Goal: Information Seeking & Learning: Learn about a topic

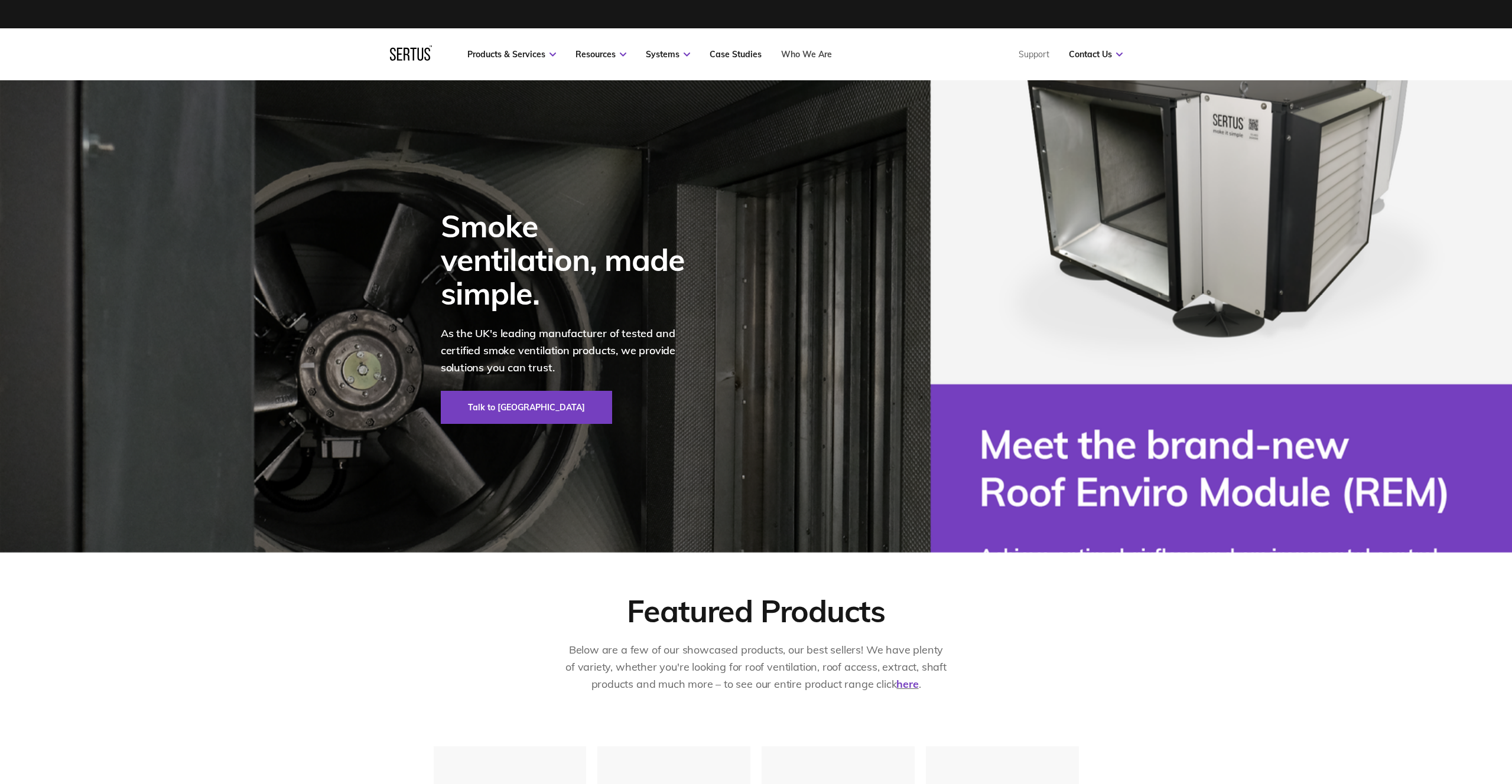
click at [811, 51] on link "Who We Are" at bounding box center [806, 55] width 51 height 11
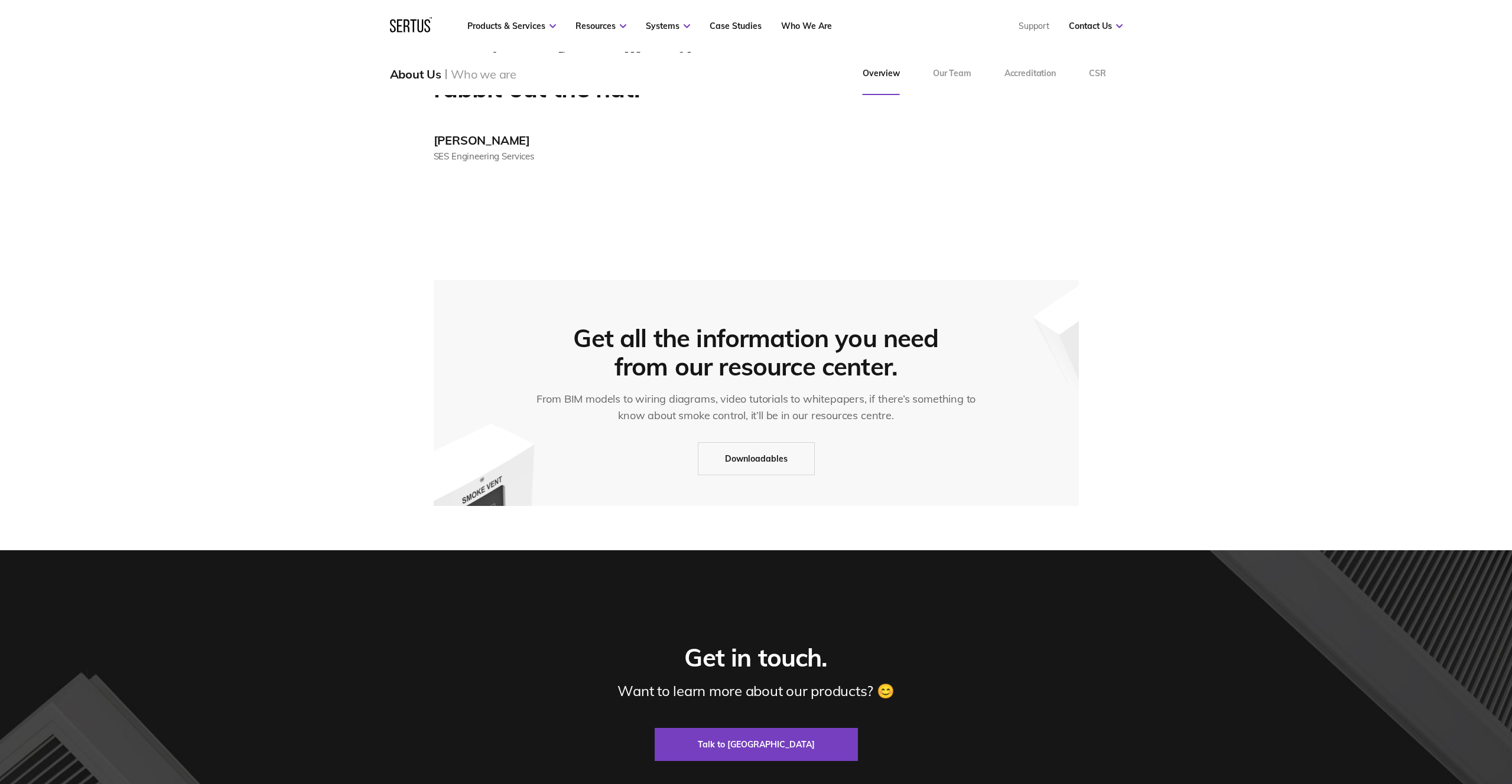
scroll to position [3164, 0]
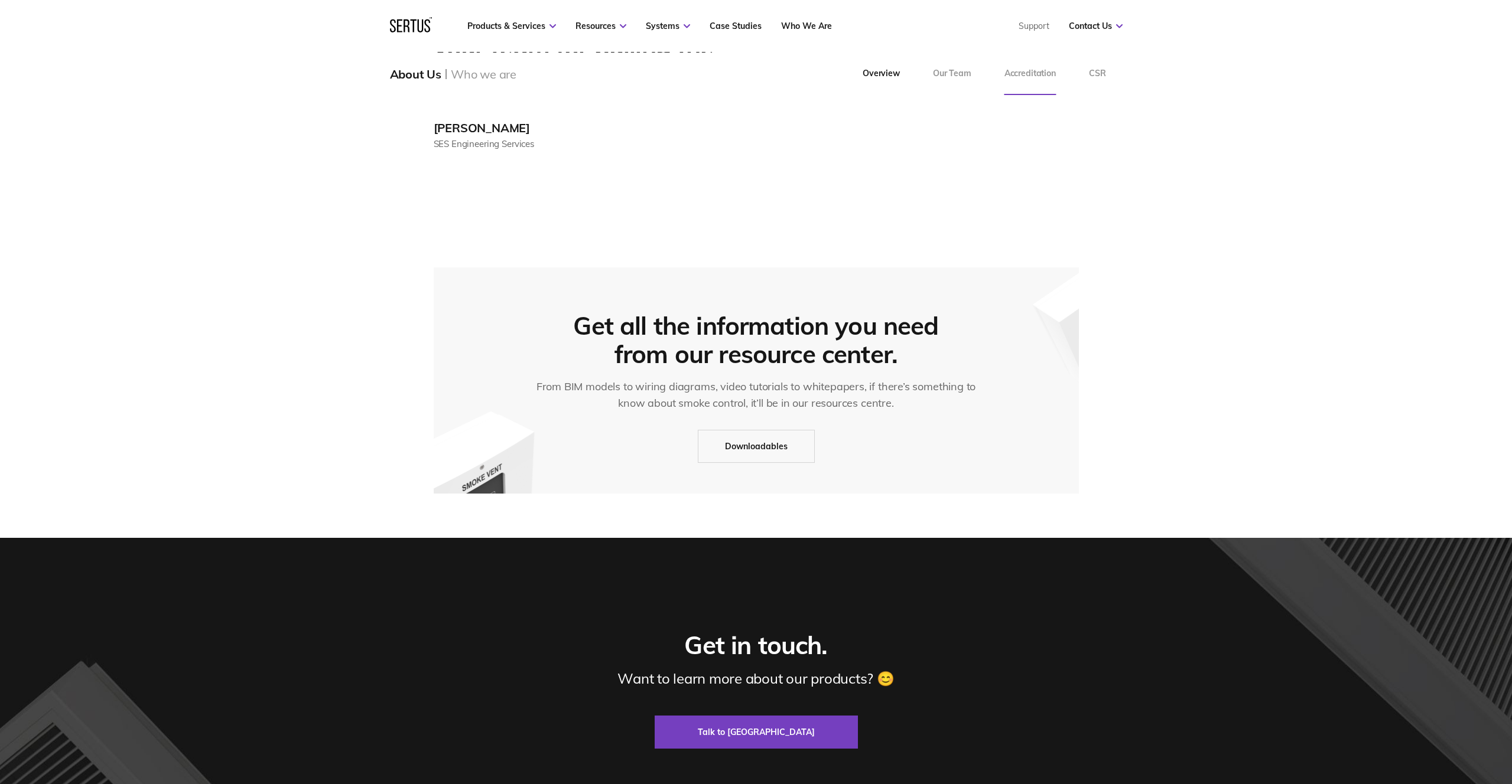
click at [1064, 75] on link "Accreditation" at bounding box center [1030, 74] width 85 height 42
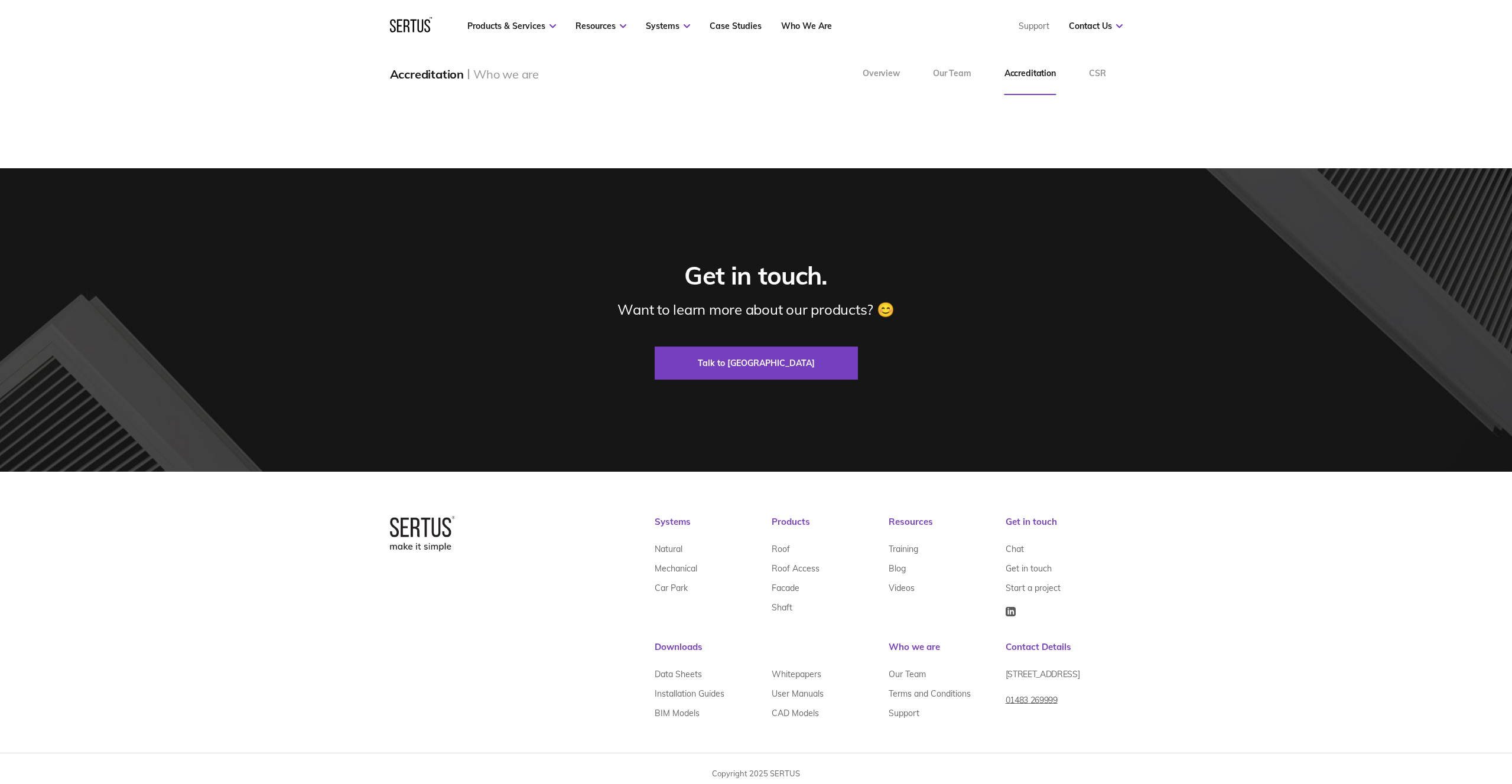
scroll to position [1339, 0]
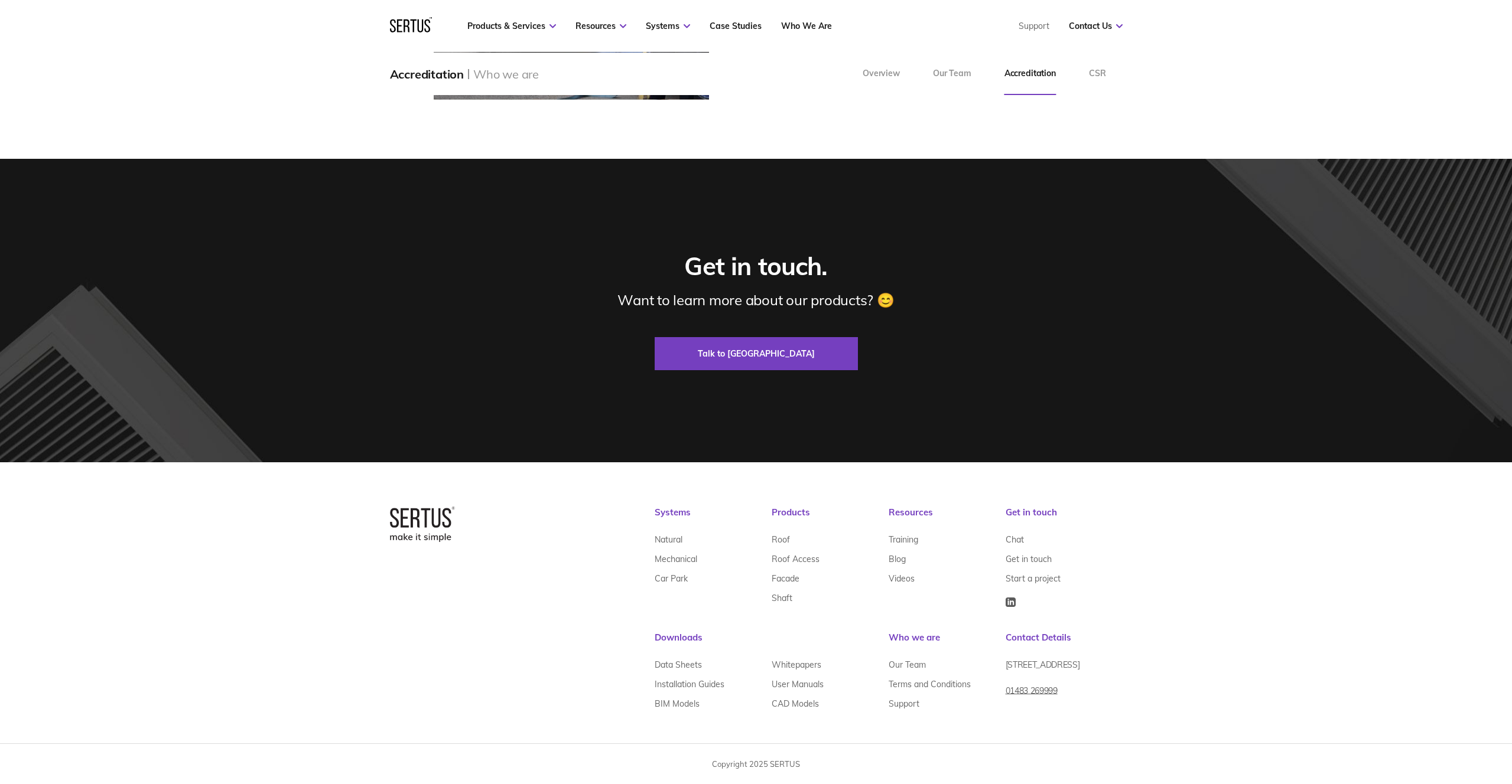
click at [524, 32] on nav "Products & Services Resources Systems Case Studies Who We Are Support Contact U…" at bounding box center [756, 26] width 733 height 52
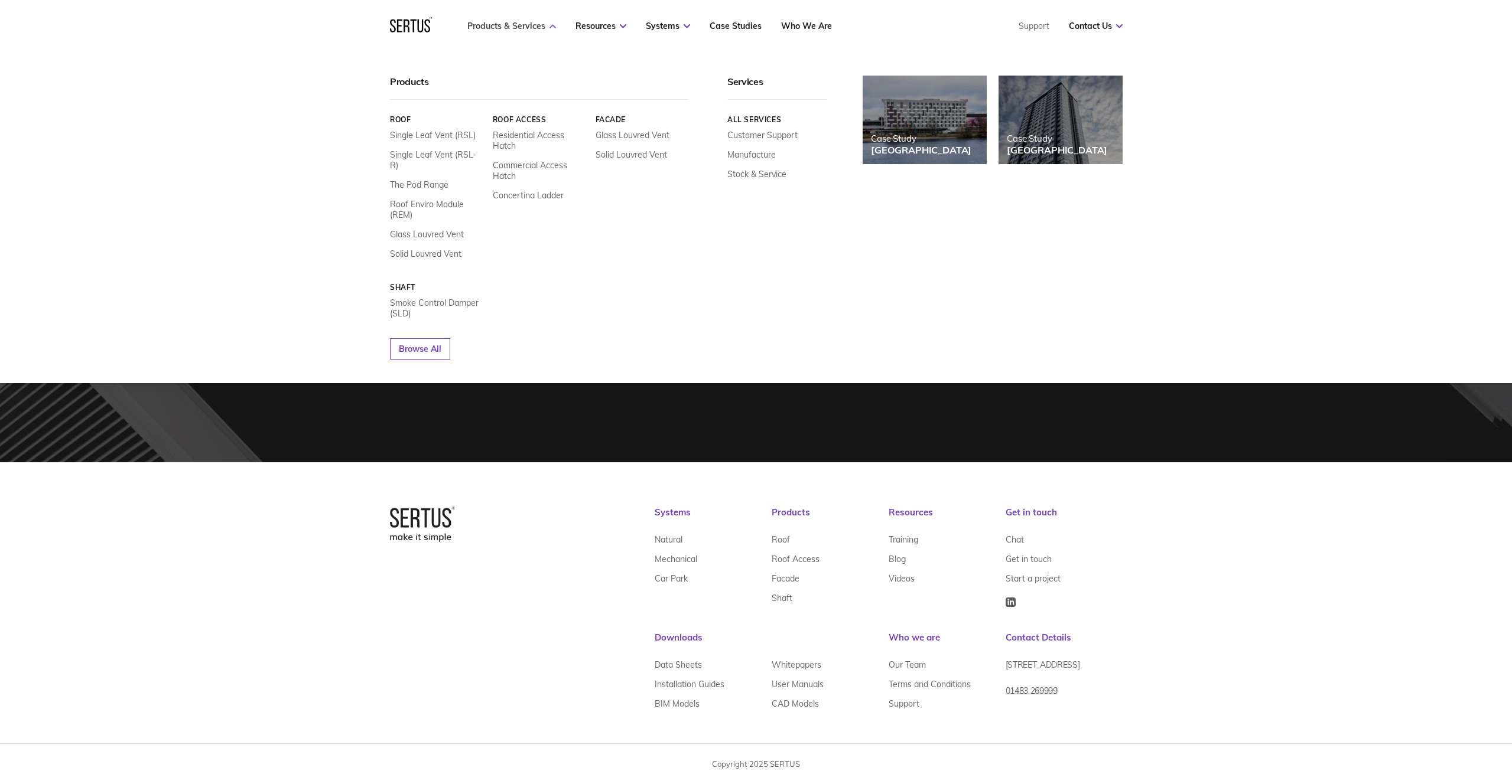
click at [526, 24] on link "Products & Services" at bounding box center [511, 26] width 88 height 11
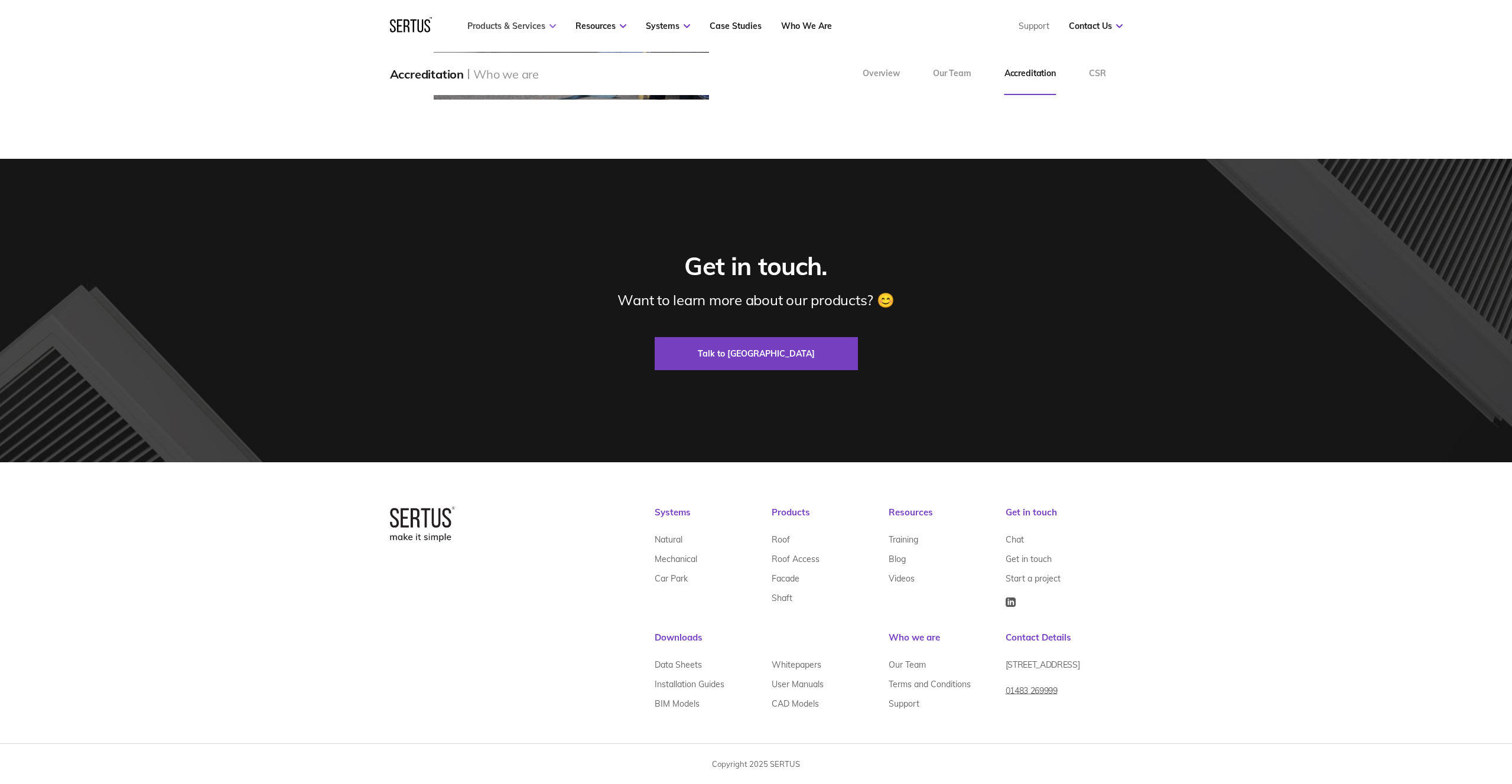
click at [526, 24] on link "Products & Services" at bounding box center [511, 26] width 88 height 11
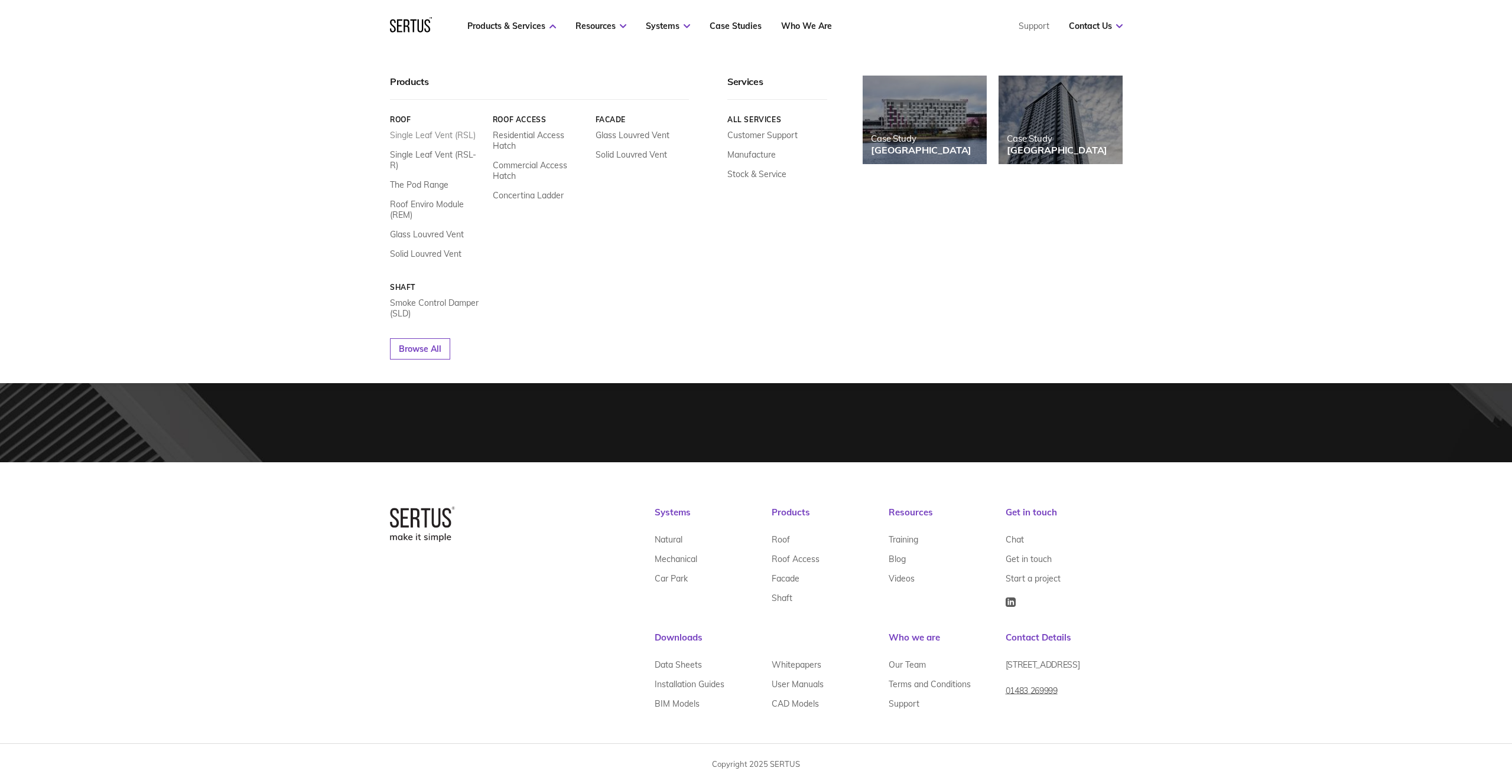
click at [431, 136] on link "Single Leaf Vent (RSL)" at bounding box center [432, 135] width 85 height 11
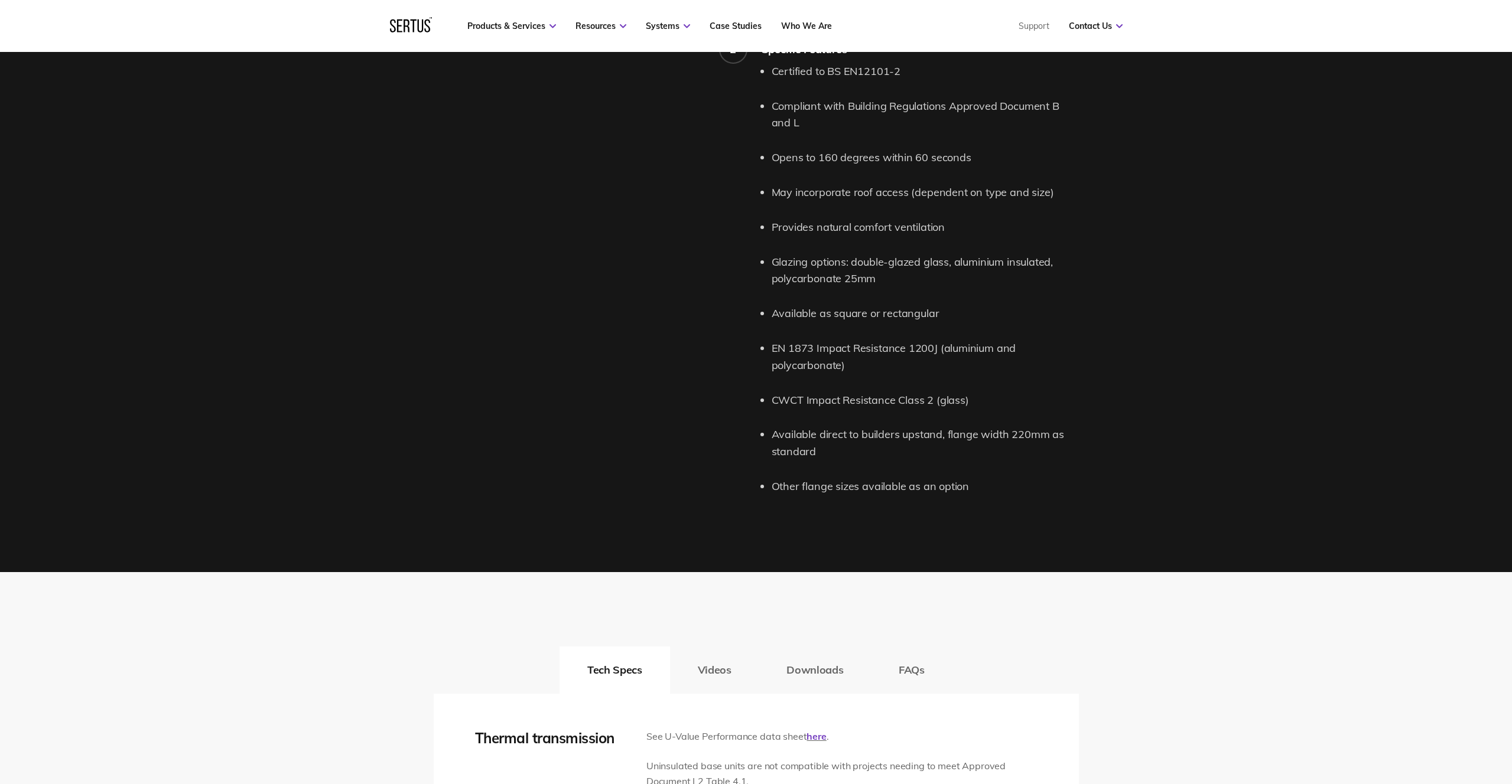
scroll to position [1255, 0]
